Goal: Task Accomplishment & Management: Manage account settings

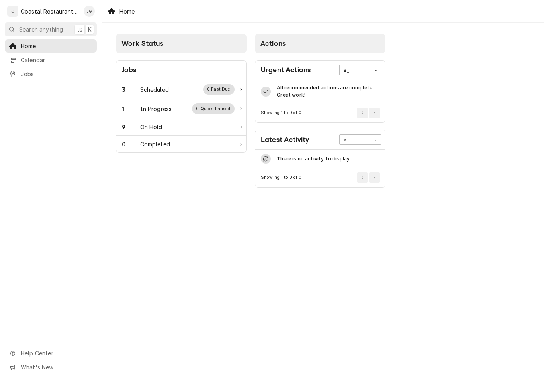
click at [178, 89] on div "3 Scheduled 0 Past Due" at bounding box center [178, 89] width 113 height 10
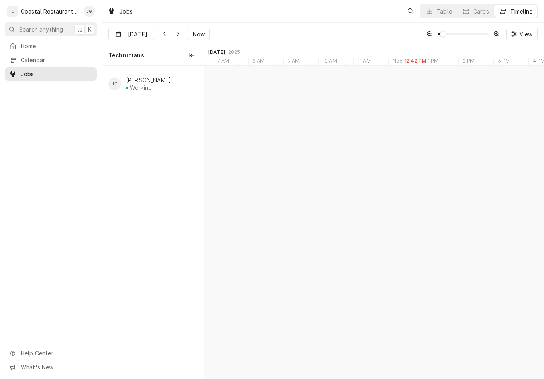
scroll to position [0, 6723]
click at [440, 87] on div "Grill Repair" at bounding box center [441, 85] width 22 height 7
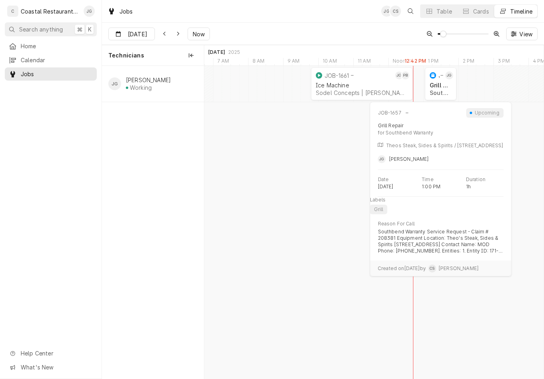
click at [442, 86] on div "Grill Repair" at bounding box center [441, 85] width 22 height 7
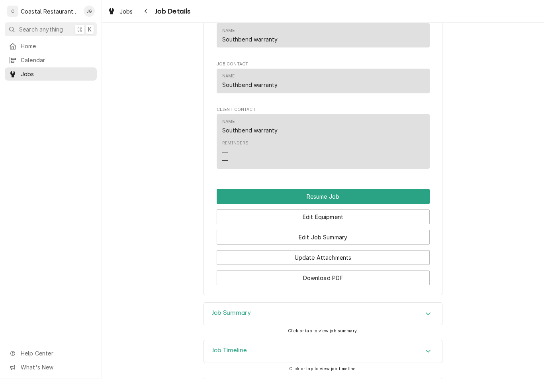
scroll to position [829, 0]
click at [40, 42] on span "Home" at bounding box center [57, 46] width 72 height 8
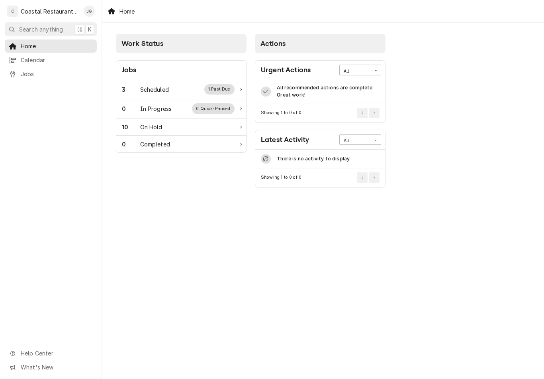
click at [154, 94] on div "3 Scheduled 1 Past Due" at bounding box center [181, 89] width 130 height 19
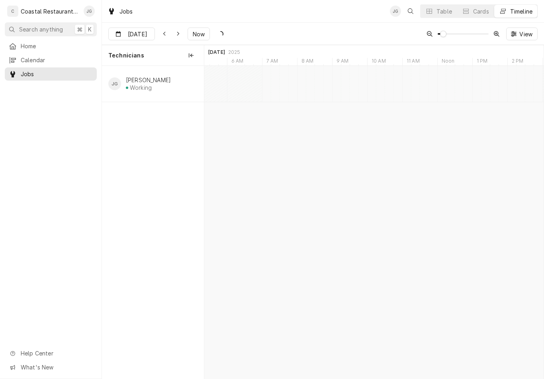
type input "[DATE]"
click at [52, 47] on span "Home" at bounding box center [57, 46] width 72 height 8
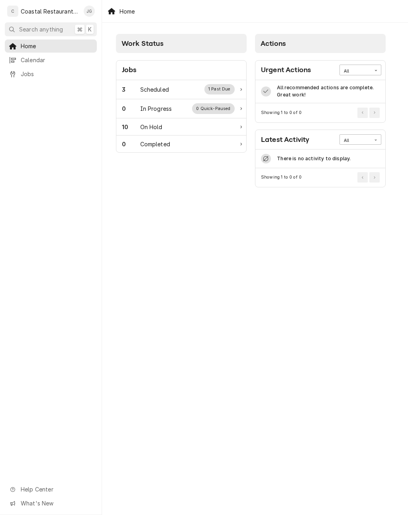
click at [178, 91] on div "3 Scheduled 1 Past Due" at bounding box center [178, 89] width 113 height 10
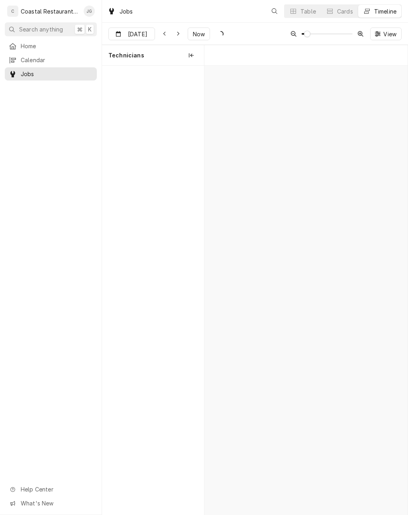
scroll to position [0, 4027]
click at [204, 36] on span "Now" at bounding box center [198, 34] width 15 height 8
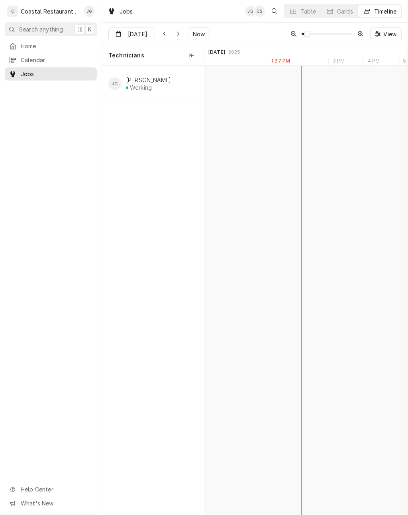
scroll to position [0, 0]
type input "Sep 17"
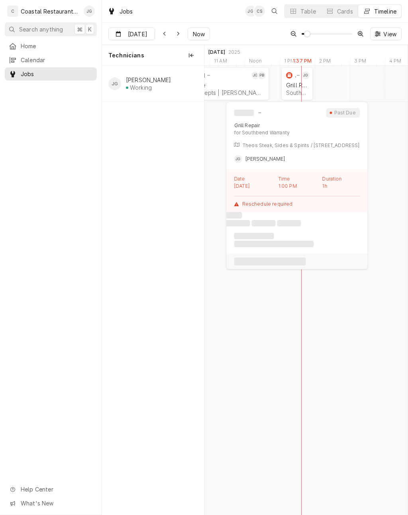
click at [288, 95] on div "Grill Repair Southbend Warranty | Rehoboth Beach, 19971" at bounding box center [296, 89] width 25 height 18
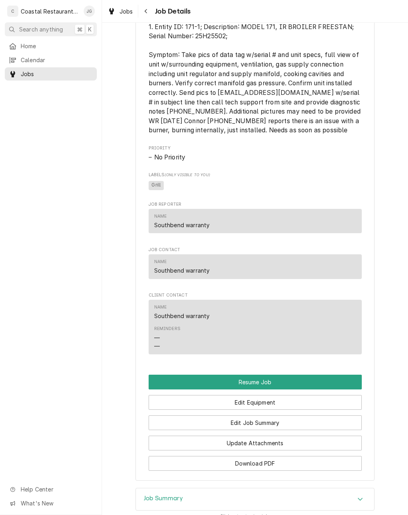
scroll to position [674, 0]
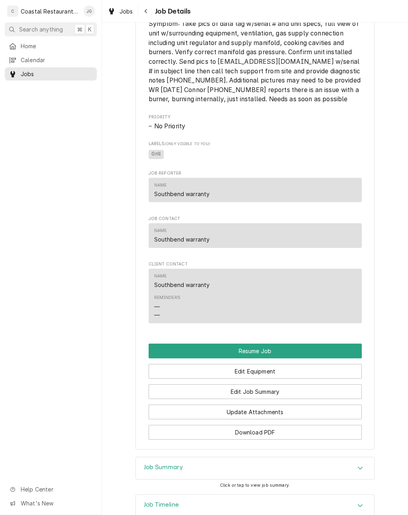
click at [275, 350] on button "Resume Job" at bounding box center [255, 350] width 213 height 15
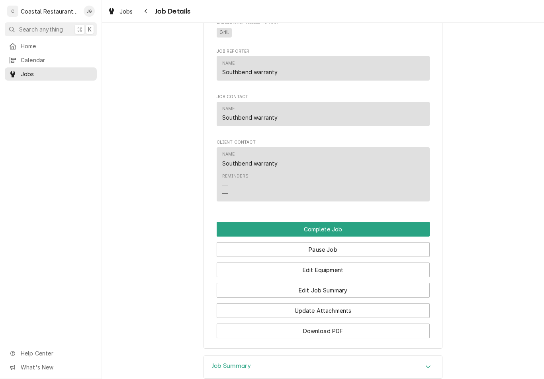
scroll to position [772, 0]
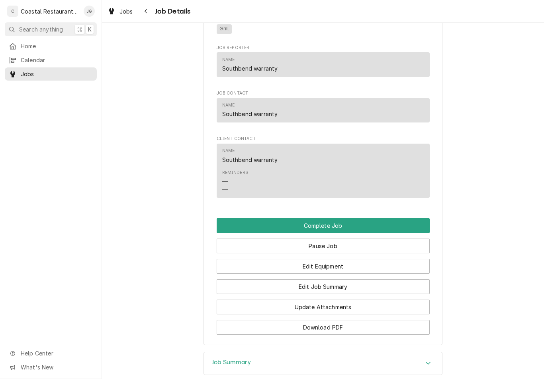
click at [353, 253] on button "Pause Job" at bounding box center [323, 245] width 213 height 15
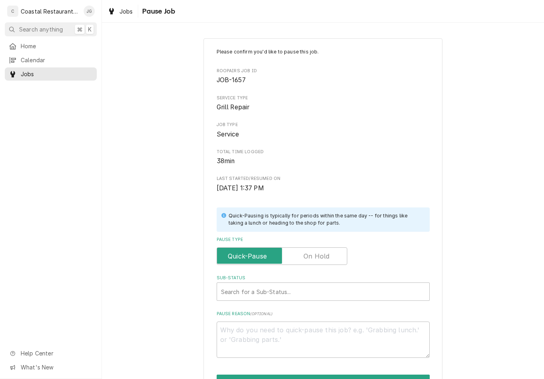
click at [340, 253] on input "Pause Type" at bounding box center [282, 256] width 124 height 18
checkbox input "true"
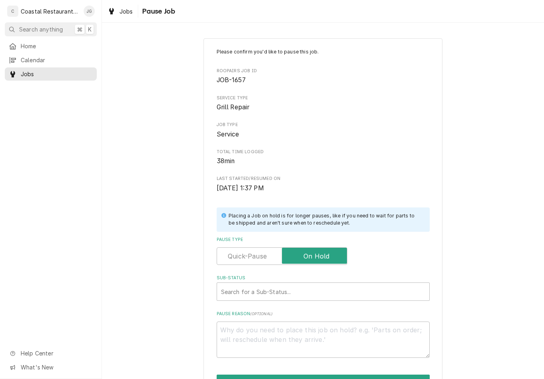
click at [325, 300] on div "Please confirm you'd like to pause this job. Roopairs Job ID JOB-1657 Service T…" at bounding box center [323, 202] width 213 height 309
click at [408, 196] on div "Please confirm you'd like to pause this job. Roopairs Job ID JOB-1657 Service T…" at bounding box center [323, 239] width 442 height 416
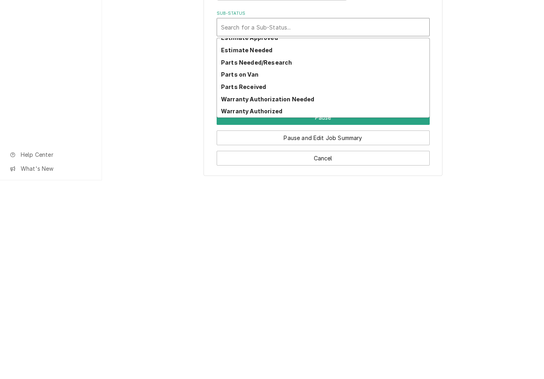
scroll to position [80, 0]
click at [291, 255] on div "Parts Needed/Research" at bounding box center [323, 261] width 212 height 12
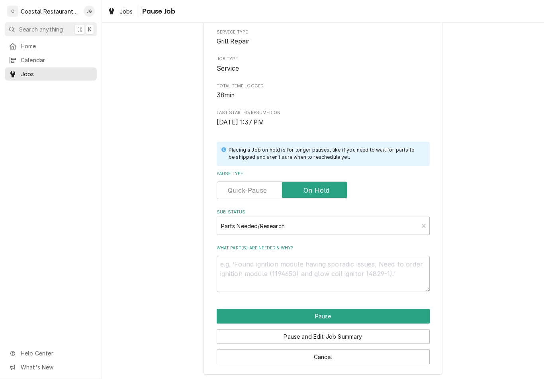
scroll to position [56, 0]
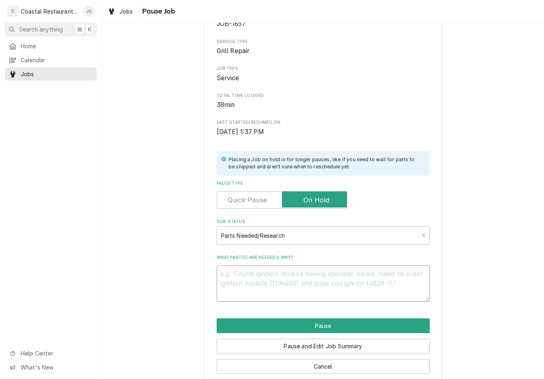
click at [296, 286] on textarea "What part(s) are needed & why?" at bounding box center [323, 283] width 213 height 36
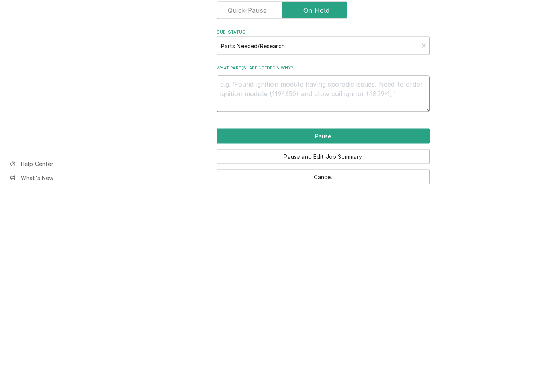
type textarea "x"
type textarea "Re"
type textarea "x"
type textarea "Res"
type textarea "x"
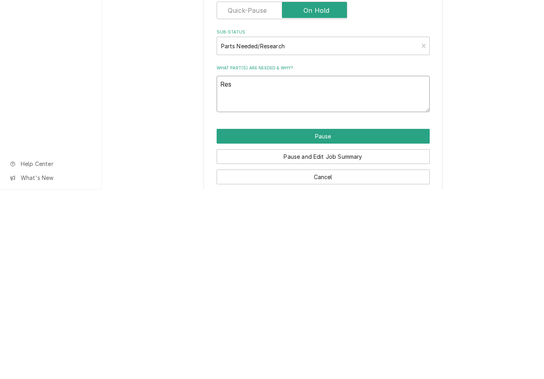
type textarea "Reschedule"
type textarea "x"
type textarea "Reschedule"
type textarea "x"
type textarea "Reschedule F"
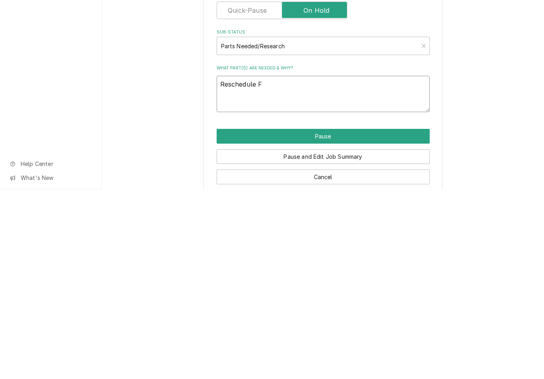
type textarea "x"
type textarea "Reschedule Fo"
type textarea "x"
type textarea "Reschedule For"
type textarea "x"
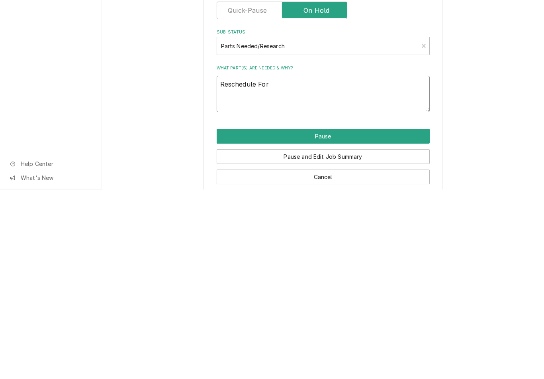
type textarea "Reschedule For A"
type textarea "x"
type textarea "Reschedule For AM"
type textarea "x"
type textarea "Reschedule For AM S"
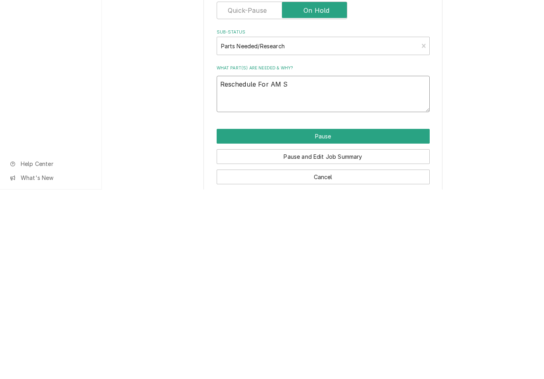
type textarea "x"
type textarea "Reschedule For AM Se"
type textarea "x"
type textarea "Reschedule For AM Ser"
type textarea "x"
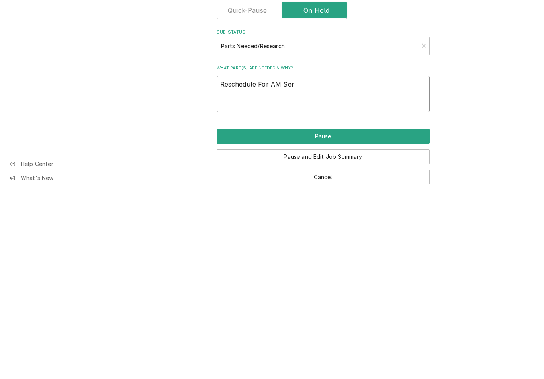
type textarea "Reschedule For AM Serv"
type textarea "x"
type textarea "Reschedule For AM Servic"
type textarea "x"
type textarea "Reschedule For AM Service"
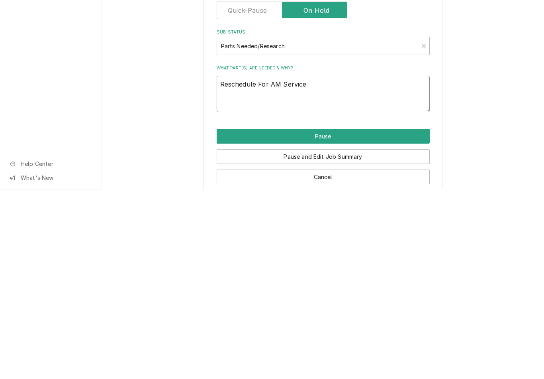
type textarea "x"
type textarea "Reschedule For AM Service"
click at [314, 338] on button "Pause and Edit Job Summary" at bounding box center [323, 345] width 213 height 15
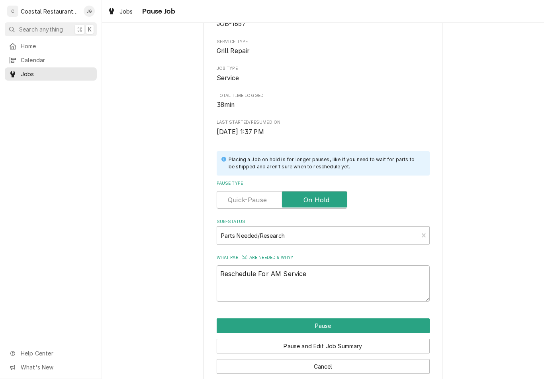
type textarea "x"
